Goal: Task Accomplishment & Management: Use online tool/utility

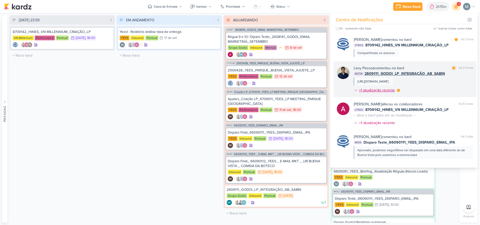
click at [395, 92] on div "+1 atualização recente" at bounding box center [377, 91] width 37 height 6
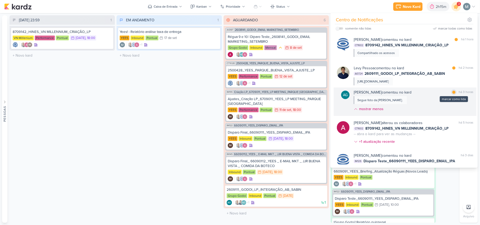
click at [452, 93] on div "marcar como lida" at bounding box center [454, 92] width 5 height 5
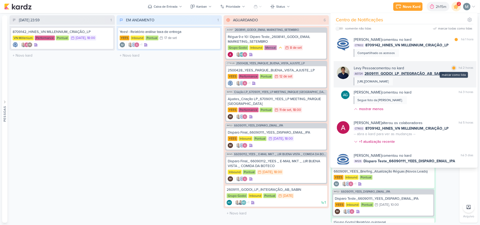
click at [453, 68] on div at bounding box center [454, 67] width 3 height 3
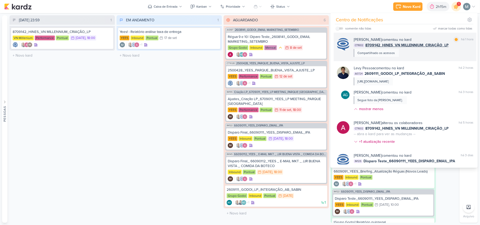
click at [403, 45] on span "8709142_HINES_VN MILLENNIUM_CRIAÇÃO_LP" at bounding box center [407, 45] width 83 height 6
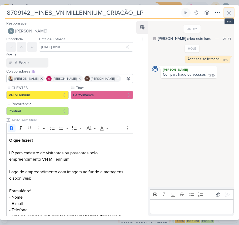
click at [226, 14] on button at bounding box center [229, 12] width 9 height 9
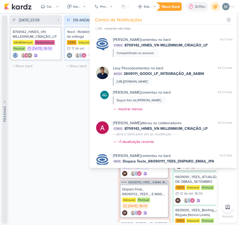
click at [6, 117] on div "Pessoas" at bounding box center [4, 114] width 5 height 16
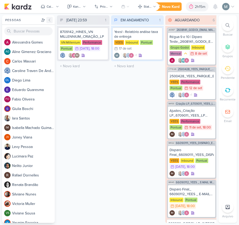
click at [49, 20] on icon at bounding box center [49, 20] width 1 height 3
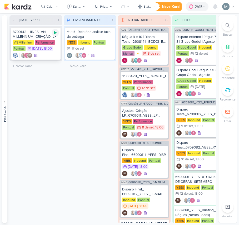
click at [54, 33] on icon at bounding box center [55, 32] width 3 height 3
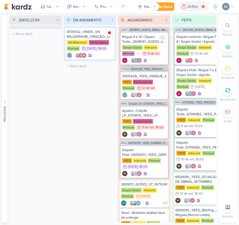
click at [147, 56] on div "Régua 9 e 10 | Diparo Teste_2608141_GODOI_EMAIL MARKETING_SETEMBRO Grupo Godoi …" at bounding box center [144, 48] width 47 height 32
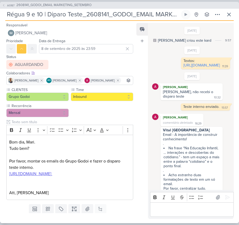
scroll to position [172, 0]
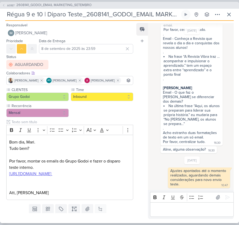
click at [221, 21] on div "Responsável [PERSON_NAME] Nenhum contato encontrado create new contact Novo Con…" at bounding box center [119, 122] width 239 height 202
click at [229, 17] on icon at bounding box center [229, 14] width 6 height 6
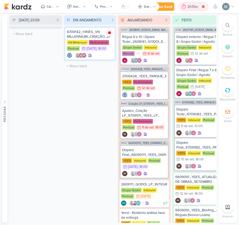
click at [187, 11] on div "2h15m" at bounding box center [194, 6] width 30 height 9
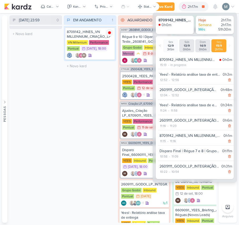
click at [13, 135] on div "[DATE] 23:59 0 Mover Para Esquerda Mover Para Direita [GEOGRAPHIC_DATA] O títul…" at bounding box center [35, 119] width 53 height 208
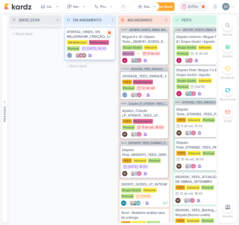
click at [89, 43] on div "Performance" at bounding box center [99, 42] width 20 height 5
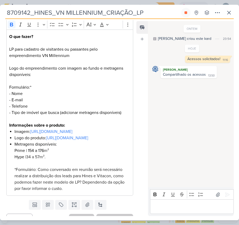
scroll to position [141, 0]
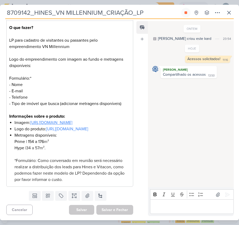
click at [35, 119] on li "Imagem: [URL][DOMAIN_NAME]" at bounding box center [73, 122] width 116 height 6
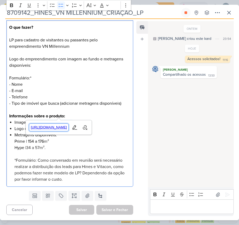
click at [39, 125] on span "[URL][DOMAIN_NAME]" at bounding box center [49, 127] width 40 height 6
click at [75, 156] on li "Metragens disponíveis: Prime | 154 a 176 m² Hype | 34 a 57m². *Formulário: Como…" at bounding box center [73, 157] width 116 height 51
click at [46, 131] on link "[URL][DOMAIN_NAME]" at bounding box center [67, 128] width 42 height 5
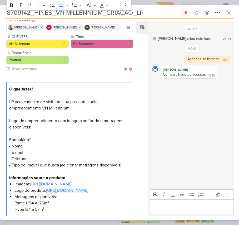
scroll to position [40, 0]
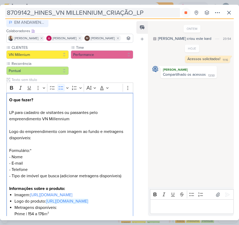
click at [93, 12] on input "8709142_HINES_VN MILLENNIUM_CRIAÇÃO_LP" at bounding box center [92, 12] width 175 height 9
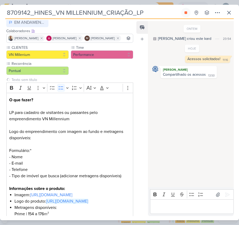
click at [93, 12] on input "8709142_HINES_VN MILLENNIUM_CRIAÇÃO_LP" at bounding box center [92, 12] width 175 height 9
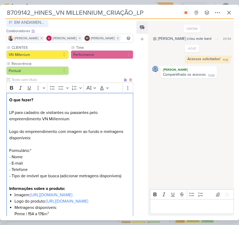
click at [44, 145] on p "O que fazer? LP para cadastro de visitantes ou passantes pelo empreendimento VN…" at bounding box center [69, 138] width 121 height 82
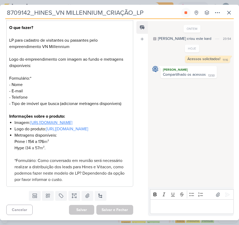
scroll to position [146, 0]
click at [30, 120] on link "[URL][DOMAIN_NAME]" at bounding box center [51, 122] width 42 height 5
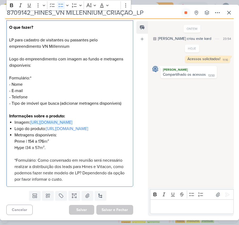
click at [57, 156] on li "Metragens disponíveis: Prime | 154 a 176 m² Hype | 34 a 57m². *Formulário: Como…" at bounding box center [73, 157] width 116 height 51
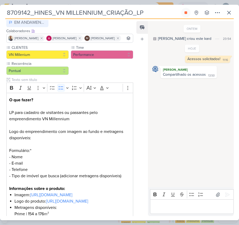
drag, startPoint x: 56, startPoint y: 9, endPoint x: 105, endPoint y: 11, distance: 48.6
click at [105, 11] on input "8709142_HINES_VN MILLENNIUM_CRIAÇÃO_LP" at bounding box center [92, 12] width 175 height 9
click at [94, 15] on input "8709142_HINES_VN MILLENNIUM_CRIAÇÃO_LP" at bounding box center [92, 12] width 175 height 9
drag, startPoint x: 101, startPoint y: 15, endPoint x: 34, endPoint y: 15, distance: 67.0
click at [34, 15] on input "8709142_HINES_VN MILLENNIUM_CRIAÇÃO_LP" at bounding box center [92, 12] width 175 height 9
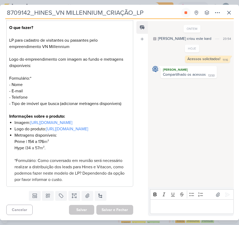
scroll to position [146, 0]
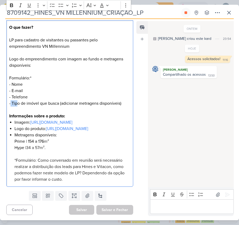
drag, startPoint x: 10, startPoint y: 79, endPoint x: 16, endPoint y: 79, distance: 6.6
click at [16, 79] on p "O que fazer? LP para cadastro de visitantes ou passantes pelo empreendimento VN…" at bounding box center [69, 65] width 121 height 82
copy p "Tipo"
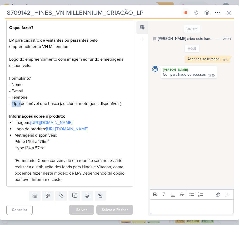
click at [40, 136] on li "Metragens disponíveis: Prime | 154 a 176 m² Hype | 34 a 57m². *Formulário: Como…" at bounding box center [73, 157] width 116 height 51
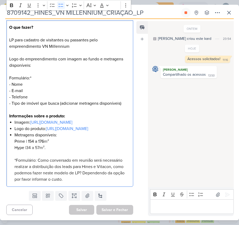
click at [40, 136] on li "Metragens disponíveis: Prime | 154 a 176 m² Hype | 34 a 57m². *Formulário: Como…" at bounding box center [73, 157] width 116 height 51
copy li "Metragens disponíveis:"
drag, startPoint x: 13, startPoint y: 143, endPoint x: 51, endPoint y: 147, distance: 38.2
click at [51, 147] on div "O que fazer? LP para cadastro de visitantes ou passantes pelo empreendimento VN…" at bounding box center [69, 103] width 127 height 166
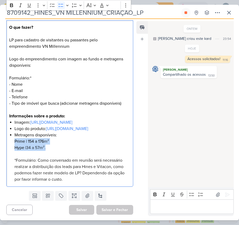
drag, startPoint x: 55, startPoint y: 147, endPoint x: 12, endPoint y: 143, distance: 43.5
click at [12, 143] on div "O que fazer? LP para cadastro de visitantes ou passantes pelo empreendimento VN…" at bounding box center [69, 103] width 127 height 166
copy li "Prime | 154 a 176 m² Hype | 34 a 57m²."
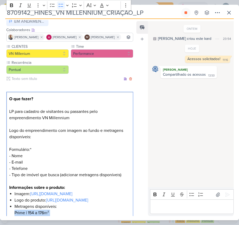
scroll to position [111, 0]
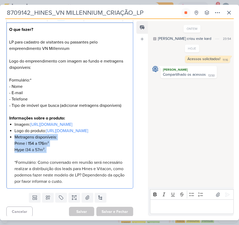
drag, startPoint x: 13, startPoint y: 172, endPoint x: 72, endPoint y: 186, distance: 60.5
click at [72, 186] on div "O que fazer? LP para cadastro de visitantes ou passantes pelo empreendimento VN…" at bounding box center [69, 105] width 127 height 166
copy li "Metragens disponíveis: Prime | 154 a 176 m² Hype | 34 a 57m²."
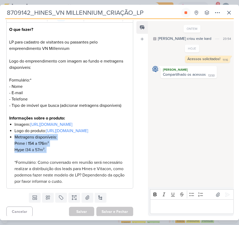
click at [190, 201] on div "Editor editing area: main" at bounding box center [192, 206] width 84 height 15
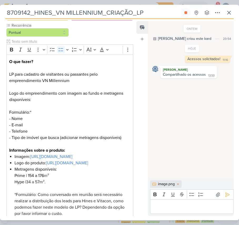
scroll to position [75, 0]
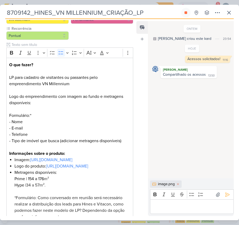
click at [165, 207] on p "Editor editing area: main" at bounding box center [192, 207] width 78 height 6
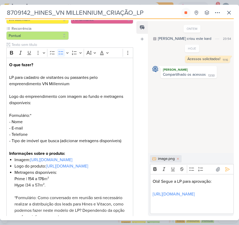
drag, startPoint x: 191, startPoint y: 223, endPoint x: 190, endPoint y: 216, distance: 6.9
click at [191, 222] on div "8709142_HINES_VN MILLENNIUM_CRIAÇÃO_LP Criado por [PERSON_NAME]" at bounding box center [119, 112] width 239 height 225
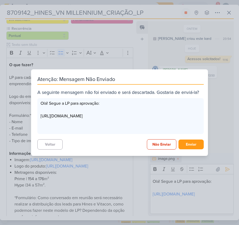
click at [190, 206] on div "Atenção: Mensagem Não Enviado A seguinte mensagem não foi enviado e será descar…" at bounding box center [119, 112] width 239 height 225
click at [46, 147] on button "Voltar" at bounding box center [49, 144] width 25 height 10
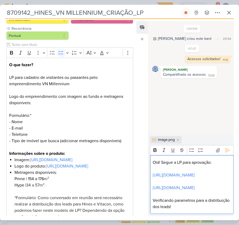
click at [180, 198] on p "Verificando parametros para a distribuição dos leads!" at bounding box center [192, 203] width 78 height 13
click at [0, 0] on lt-span "parâmetros" at bounding box center [0, 0] width 0 height 0
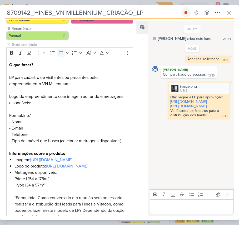
click at [186, 12] on icon at bounding box center [186, 12] width 3 height 3
click at [230, 14] on icon at bounding box center [229, 12] width 6 height 6
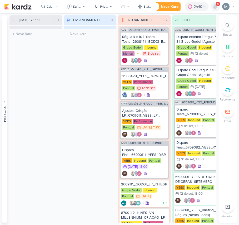
click at [214, 7] on icon at bounding box center [216, 6] width 4 height 5
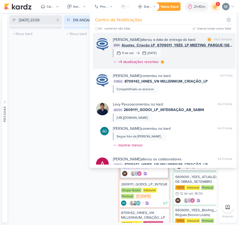
click at [157, 48] on span "Ajustes_Criação LP_6709011_YEES_LP MEETING_PARQUE [GEOGRAPHIC_DATA] 01" at bounding box center [177, 45] width 111 height 6
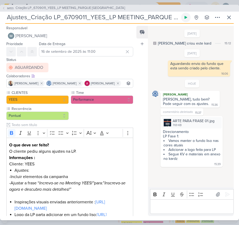
click at [187, 16] on icon at bounding box center [186, 17] width 4 height 4
click at [227, 20] on icon at bounding box center [229, 17] width 6 height 6
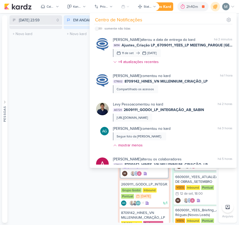
click at [74, 59] on div "EM ANDAMENTO 0 Mover Para Esquerda Mover Para Direita [GEOGRAPHIC_DATA] O títul…" at bounding box center [90, 119] width 53 height 208
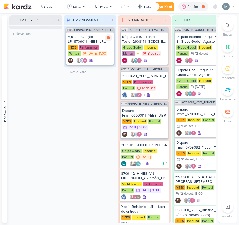
click at [98, 58] on div "IM" at bounding box center [90, 60] width 44 height 5
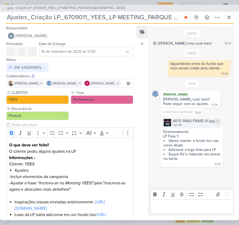
click at [187, 124] on div "769 KB" at bounding box center [194, 125] width 42 height 4
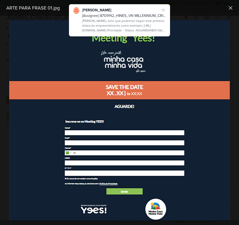
drag, startPoint x: 165, startPoint y: 8, endPoint x: 149, endPoint y: 1, distance: 17.2
click at [165, 8] on icon at bounding box center [163, 10] width 4 height 4
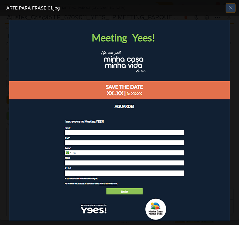
click at [234, 10] on icon at bounding box center [231, 8] width 6 height 6
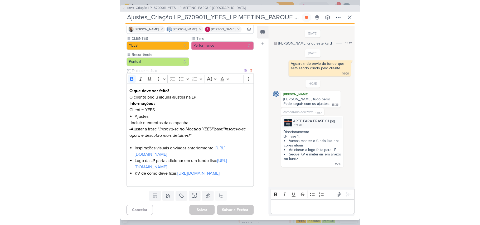
scroll to position [88, 0]
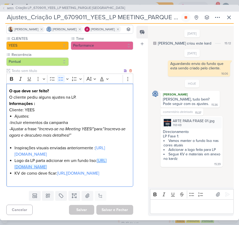
click at [47, 158] on link "[URL][DOMAIN_NAME]" at bounding box center [61, 164] width 92 height 12
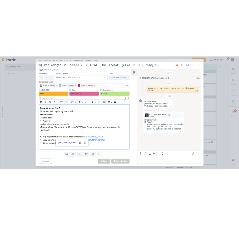
scroll to position [29, 0]
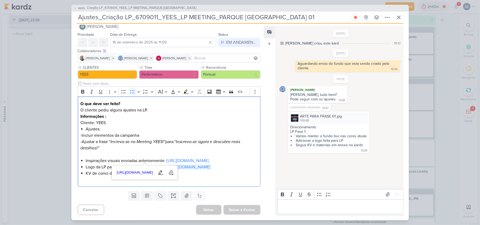
click at [301, 141] on li "Adicionar a logo feita para LP" at bounding box center [329, 140] width 76 height 4
click at [299, 123] on div "ARTE PARA FRASE 01.jpg 769 KB" at bounding box center [328, 118] width 79 height 11
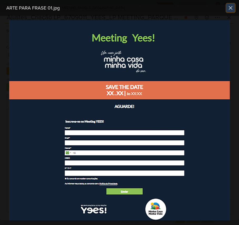
click at [231, 9] on icon at bounding box center [231, 8] width 6 height 6
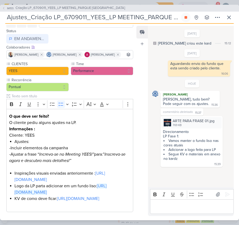
click at [188, 209] on p "Editor editing area: main" at bounding box center [192, 206] width 78 height 6
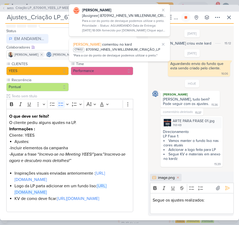
click at [207, 200] on p "Segue os ajustes realizados:" at bounding box center [192, 200] width 78 height 6
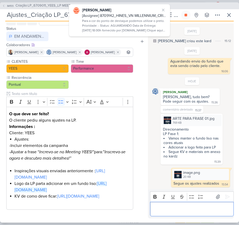
scroll to position [0, 0]
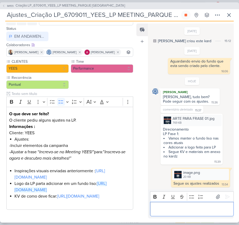
click at [192, 205] on div "Editor editing area: main" at bounding box center [192, 209] width 84 height 15
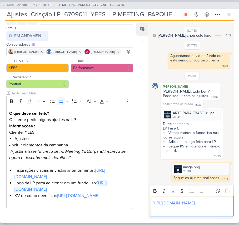
scroll to position [17, 0]
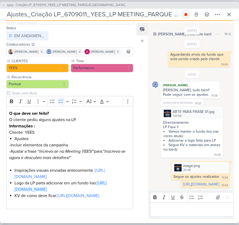
click at [187, 15] on icon at bounding box center [186, 14] width 3 height 3
click at [234, 14] on div "IM155 Criação LP_6709011_YEES_LP MEETING_PARQUE [GEOGRAPHIC_DATA] Ajustes_Criaç…" at bounding box center [119, 112] width 239 height 221
click at [229, 14] on icon at bounding box center [229, 14] width 6 height 6
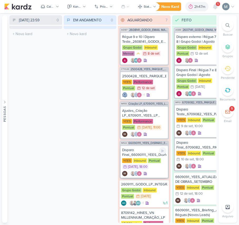
scroll to position [63, 0]
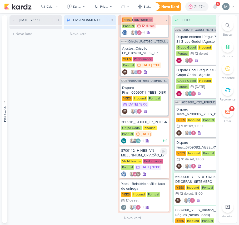
click at [157, 171] on div "IM" at bounding box center [144, 173] width 46 height 5
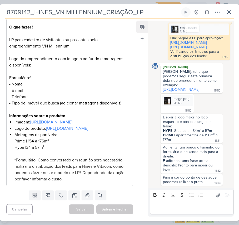
scroll to position [146, 0]
click at [215, 15] on icon at bounding box center [218, 12] width 6 height 6
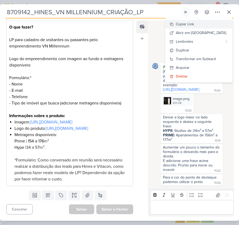
click at [207, 21] on button "Copiar Link" at bounding box center [199, 24] width 67 height 9
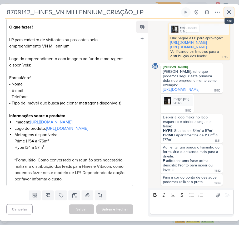
click at [228, 11] on icon at bounding box center [229, 12] width 6 height 6
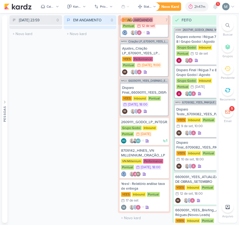
click at [221, 5] on div "Novo Kard Ctrl + k 2h47m Sessão desligada... Hoje 2h47m Semana 2h47m Mês 52h0m" at bounding box center [193, 6] width 83 height 9
click at [214, 4] on icon at bounding box center [216, 6] width 6 height 6
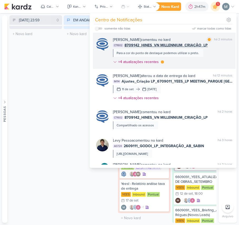
click at [192, 45] on span "8709142_HINES_VN MILLENNIUM_CRIAÇÃO_LP" at bounding box center [166, 45] width 83 height 6
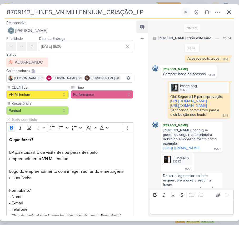
scroll to position [75, 0]
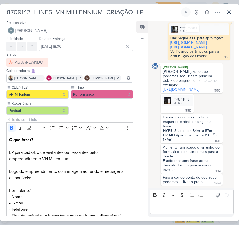
click at [171, 87] on link "[URL][DOMAIN_NAME]" at bounding box center [181, 89] width 36 height 4
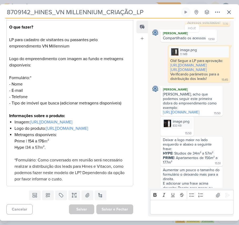
scroll to position [0, 0]
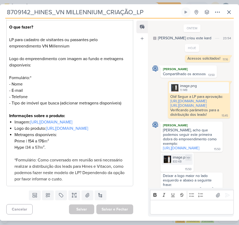
click at [179, 164] on div "833 KB" at bounding box center [181, 162] width 17 height 4
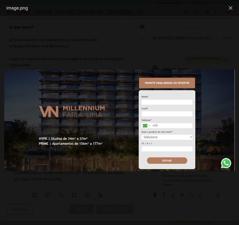
click at [179, 177] on div at bounding box center [119, 120] width 239 height 209
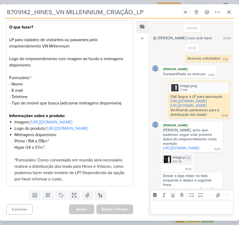
click at [179, 164] on div "833 KB" at bounding box center [181, 162] width 17 height 4
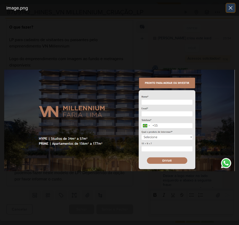
click at [232, 4] on button at bounding box center [231, 8] width 8 height 8
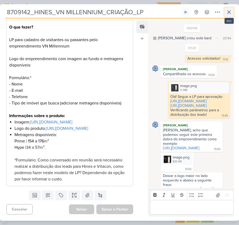
click at [230, 11] on icon at bounding box center [229, 12] width 6 height 6
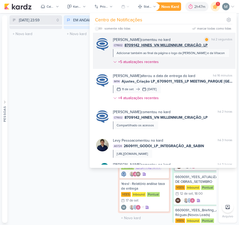
click at [169, 55] on div "Adicionar também ao final da página o logo da [PERSON_NAME] e da Vitacon" at bounding box center [171, 53] width 108 height 5
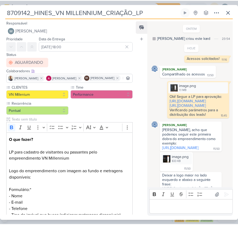
scroll to position [104, 0]
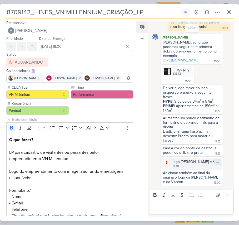
click at [198, 163] on div "logo [PERSON_NAME] e Vitacon juntos.png" at bounding box center [196, 162] width 46 height 6
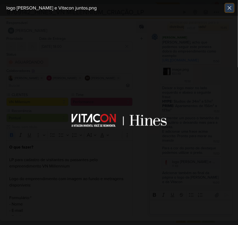
click at [227, 9] on icon at bounding box center [229, 8] width 6 height 6
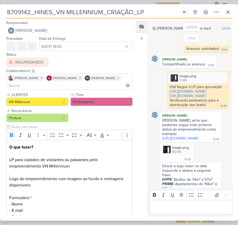
scroll to position [0, 0]
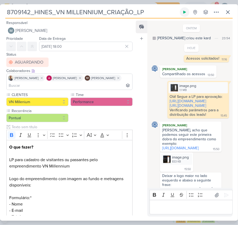
click at [187, 10] on button at bounding box center [184, 11] width 9 height 9
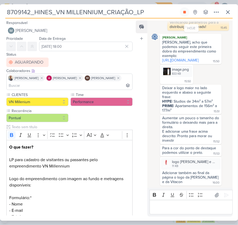
click at [176, 45] on div "[PERSON_NAME], acho que podemos seguir este primeira dobra do empreendimento co…" at bounding box center [190, 49] width 57 height 18
click at [181, 56] on div "[PERSON_NAME], acho que podemos seguir este primeira dobra do empreendimento co…" at bounding box center [190, 51] width 59 height 23
click at [170, 58] on link "[URL][DOMAIN_NAME]" at bounding box center [180, 60] width 36 height 4
click at [186, 150] on div "Para a cor do ponto de destaque podemos utilizar o preto." at bounding box center [189, 150] width 55 height 9
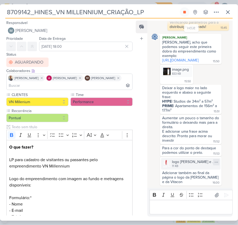
click at [216, 161] on div at bounding box center [216, 162] width 6 height 6
click at [188, 178] on div "Baixar" at bounding box center [189, 179] width 10 height 6
drag, startPoint x: 161, startPoint y: 99, endPoint x: 175, endPoint y: 102, distance: 14.6
click at [175, 102] on div "Deixar a logo maior no lado esquerdo e abaixo a seguinte frase: HYPE | Studios …" at bounding box center [190, 99] width 59 height 27
click at [174, 104] on div "PRIME | Apartamentos de 156m² a 177m²" at bounding box center [190, 108] width 56 height 9
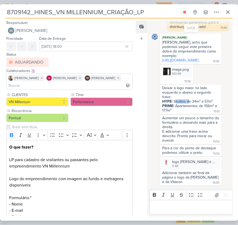
click at [174, 104] on div "PRIME | Apartamentos de 156m² a 177m²" at bounding box center [190, 108] width 56 height 9
click at [166, 101] on strong "HYPE" at bounding box center [166, 101] width 9 height 4
drag, startPoint x: 162, startPoint y: 99, endPoint x: 186, endPoint y: 111, distance: 26.4
click at [186, 111] on div "Deixar a logo maior no lado esquerdo e abaixo a seguinte frase: HYPE | Studios …" at bounding box center [190, 99] width 59 height 27
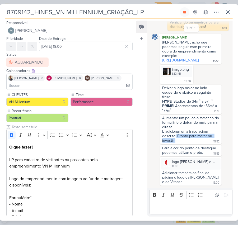
drag, startPoint x: 176, startPoint y: 136, endPoint x: 185, endPoint y: 139, distance: 9.3
click at [185, 139] on div "Aumentar um pouco o tamanho do formulário o deixando mais para a direita. E adi…" at bounding box center [190, 129] width 59 height 27
copy div "Pronto para morar ou investir"
click at [184, 167] on div "11 KB" at bounding box center [194, 166] width 45 height 4
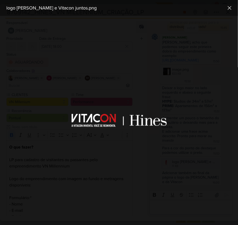
click at [235, 8] on div "logo [PERSON_NAME] e Vitacon juntos.png" at bounding box center [119, 8] width 238 height 16
click at [233, 7] on button at bounding box center [229, 8] width 8 height 8
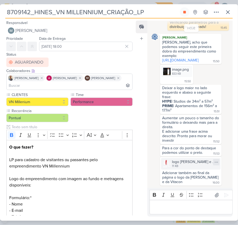
click at [214, 161] on icon at bounding box center [216, 162] width 4 height 4
click at [201, 179] on button "Baixar" at bounding box center [195, 179] width 42 height 8
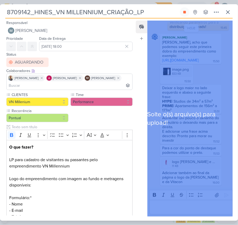
click at [169, 158] on div "Solte o(s) arquivo(s) para upload!" at bounding box center [189, 119] width 85 height 196
click at [176, 144] on div "Solte o(s) arquivo(s) para upload!" at bounding box center [189, 119] width 85 height 196
click at [172, 127] on span "Solte o(s) arquivo(s) para upload!" at bounding box center [189, 118] width 85 height 17
click at [173, 96] on div "Solte o(s) arquivo(s) para upload!" at bounding box center [189, 119] width 85 height 196
click at [171, 37] on div "Solte o(s) arquivo(s) para upload!" at bounding box center [189, 119] width 85 height 196
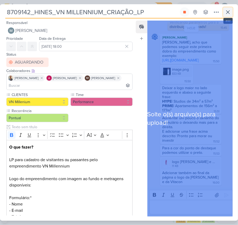
click at [229, 13] on icon at bounding box center [227, 12] width 6 height 6
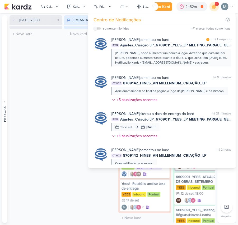
click at [49, 85] on div "[DATE] 23:59 0 Mover Para Esquerda Mover Para Direita [GEOGRAPHIC_DATA] O títul…" at bounding box center [35, 119] width 53 height 208
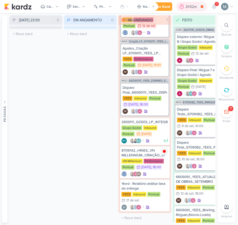
click at [185, 5] on div "2h52m" at bounding box center [191, 7] width 13 height 6
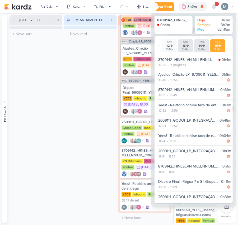
click at [177, 57] on div "8709142_HINES_VN MILLENNIUM_CRIAÇÃO_LP" at bounding box center [187, 60] width 58 height 6
click at [91, 155] on div "EM ANDAMENTO 0 Mover Para Esquerda Mover Para Direita [GEOGRAPHIC_DATA] O títul…" at bounding box center [90, 119] width 53 height 208
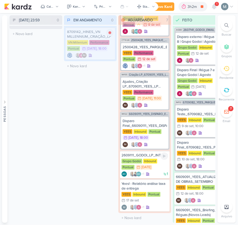
scroll to position [30, 0]
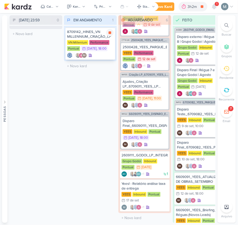
click at [95, 35] on div "8709142_HINES_VN MILLENNIUM_CRIAÇÃO_LP" at bounding box center [90, 34] width 46 height 9
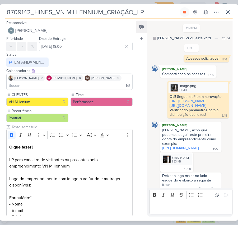
scroll to position [104, 0]
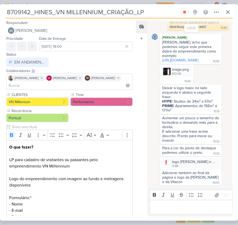
click at [207, 205] on p "Editor editing area: main" at bounding box center [191, 207] width 78 height 6
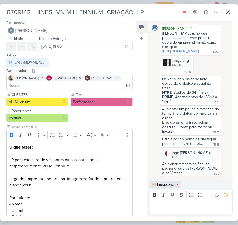
scroll to position [113, 0]
click at [207, 205] on p "Editor editing area: main" at bounding box center [191, 207] width 78 height 6
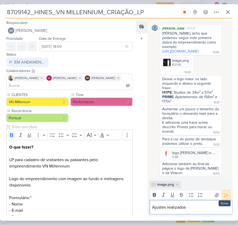
click at [226, 198] on button at bounding box center [226, 195] width 8 height 8
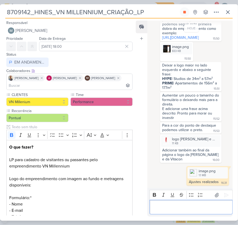
click at [203, 204] on p "Editor editing area: main" at bounding box center [191, 207] width 78 height 6
click at [196, 182] on div "Ajustes realizados" at bounding box center [204, 182] width 30 height 4
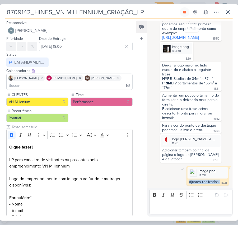
click at [196, 182] on div "Ajustes realizados" at bounding box center [204, 182] width 30 height 4
copy div "Ajustes realizados 16:31"
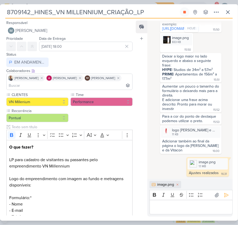
click at [197, 207] on p "Editor editing area: main" at bounding box center [191, 207] width 78 height 6
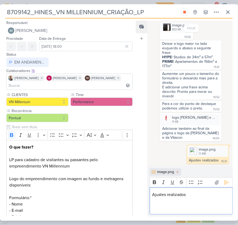
scroll to position [149, 0]
click at [225, 180] on icon at bounding box center [225, 182] width 5 height 5
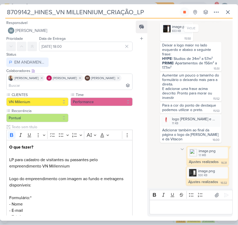
click at [181, 148] on icon at bounding box center [182, 148] width 3 height 1
click at [187, 157] on button "Deletar" at bounding box center [193, 158] width 29 height 9
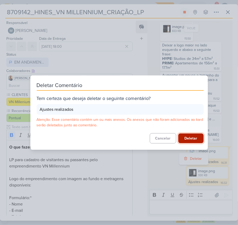
click at [187, 135] on button "Deletar" at bounding box center [190, 138] width 25 height 10
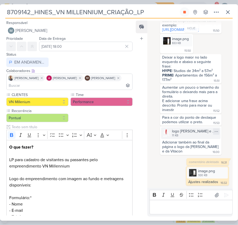
scroll to position [135, 0]
click at [195, 176] on div "image.png 930 KB" at bounding box center [207, 172] width 41 height 11
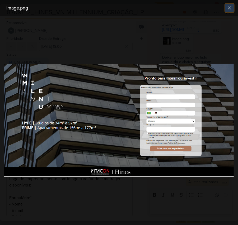
click at [229, 7] on icon at bounding box center [229, 8] width 6 height 6
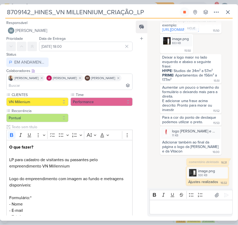
scroll to position [135, 0]
click at [229, 15] on icon at bounding box center [227, 12] width 6 height 6
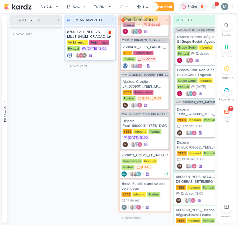
click at [109, 35] on div at bounding box center [109, 32] width 7 height 7
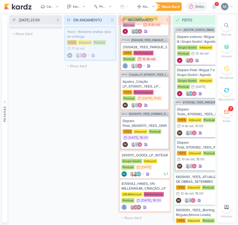
scroll to position [30, 0]
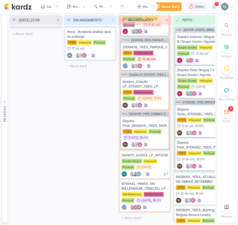
click at [140, 109] on div "IM155 Criação LP_6709011_YEES_LP MEETING_PARQUE [GEOGRAPHIC_DATA] Ajustes_Criaç…" at bounding box center [145, 91] width 50 height 38
click at [212, 4] on icon at bounding box center [214, 6] width 6 height 6
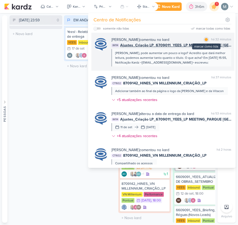
click at [204, 40] on div at bounding box center [205, 39] width 3 height 3
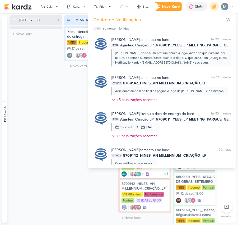
click at [30, 127] on div "[DATE] 23:59 0 Mover Para Esquerda Mover Para Direita [GEOGRAPHIC_DATA] O títul…" at bounding box center [35, 119] width 53 height 208
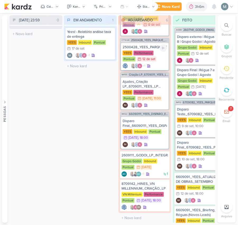
scroll to position [0, 0]
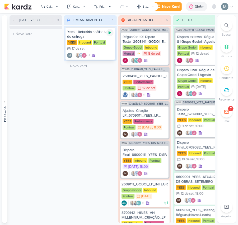
click at [111, 34] on icon at bounding box center [110, 33] width 4 height 4
click at [187, 8] on div "3h6m" at bounding box center [192, 7] width 11 height 6
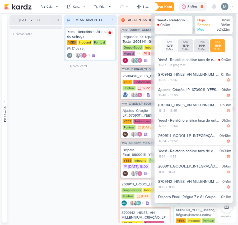
click at [20, 87] on div "[DATE] 23:59 0 Mover Para Esquerda Mover Para Direita [GEOGRAPHIC_DATA] O títul…" at bounding box center [35, 119] width 53 height 208
